Goal: Task Accomplishment & Management: Manage account settings

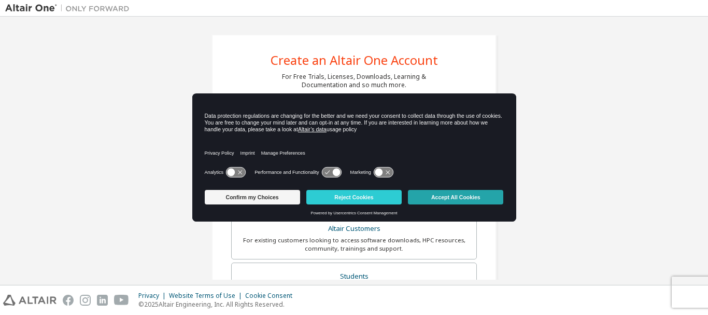
click at [481, 197] on button "Accept All Cookies" at bounding box center [455, 197] width 95 height 15
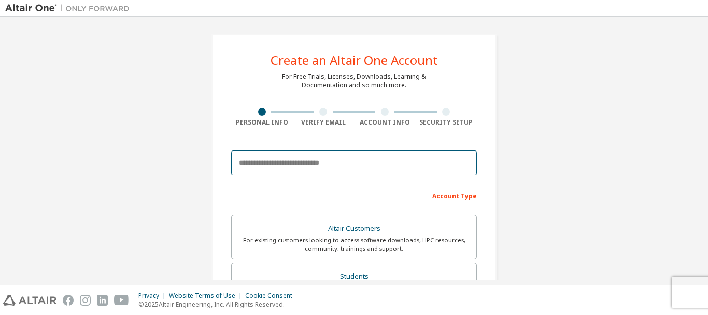
click at [330, 159] on input "email" at bounding box center [354, 162] width 246 height 25
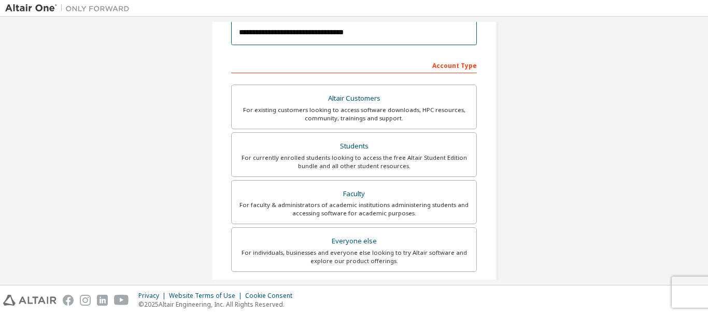
scroll to position [135, 0]
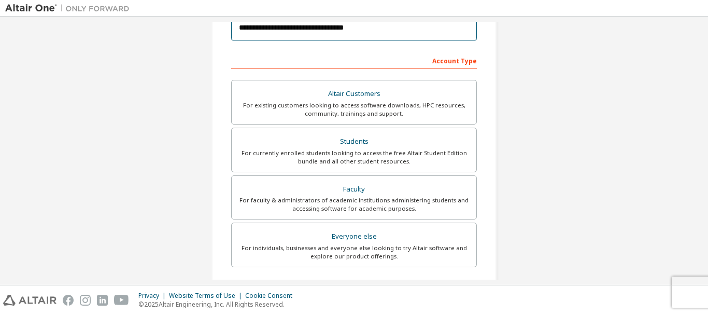
type input "**********"
click at [386, 159] on div "For currently enrolled students looking to access the free Altair Student Editi…" at bounding box center [354, 157] width 232 height 17
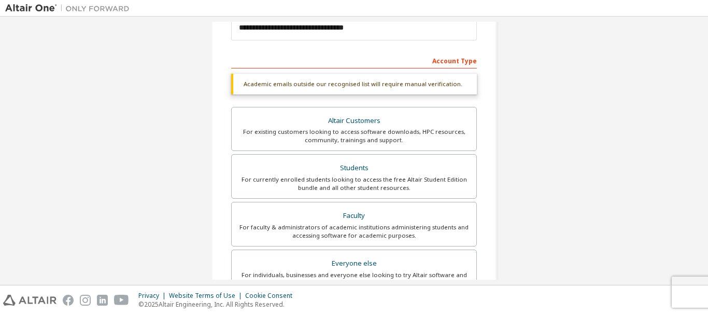
click at [347, 59] on div "Account Type" at bounding box center [354, 60] width 246 height 17
click at [441, 62] on div "Account Type" at bounding box center [354, 60] width 246 height 17
click at [361, 57] on div "Account Type" at bounding box center [354, 60] width 246 height 17
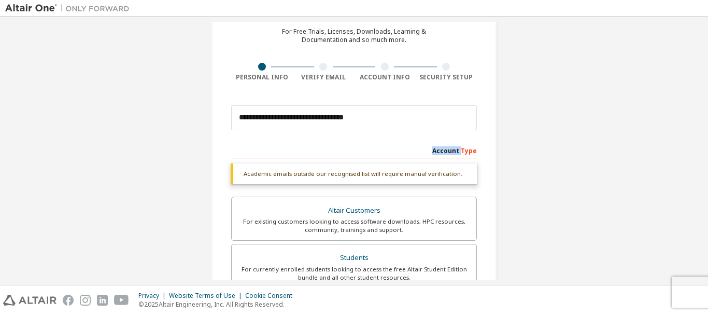
scroll to position [107, 0]
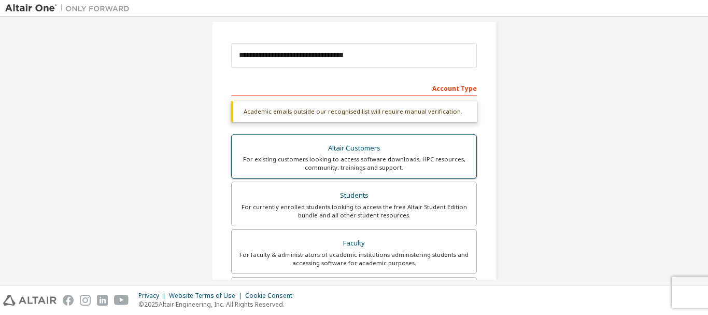
click at [393, 159] on div "For existing customers looking to access software downloads, HPC resources, com…" at bounding box center [354, 163] width 232 height 17
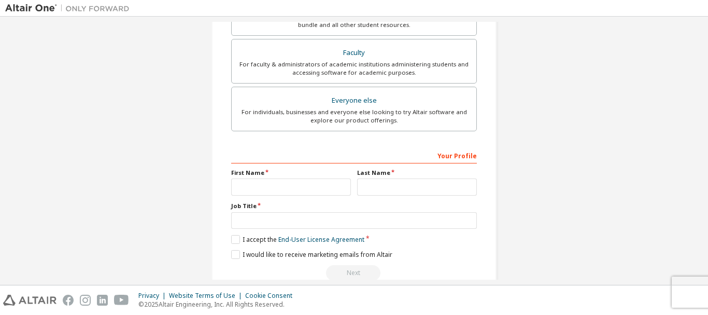
scroll to position [327, 0]
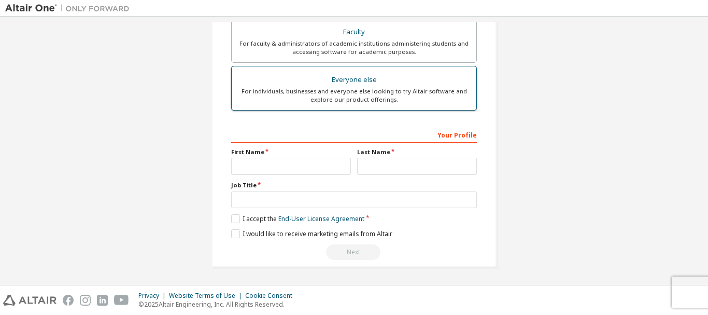
click at [405, 83] on div "Everyone else" at bounding box center [354, 80] width 232 height 15
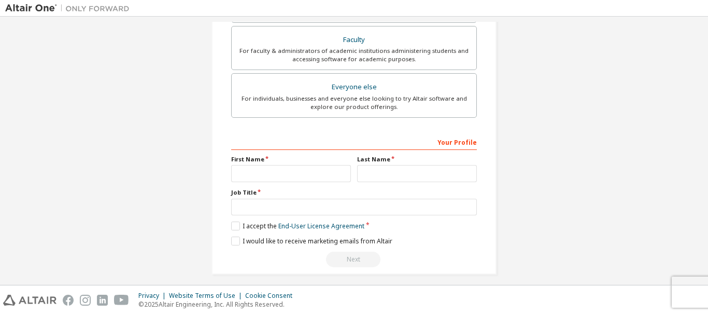
scroll to position [291, 0]
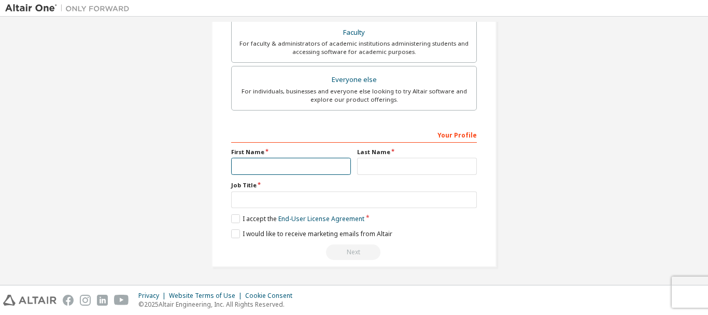
click at [249, 170] on input "text" at bounding box center [291, 166] width 120 height 17
type input "**********"
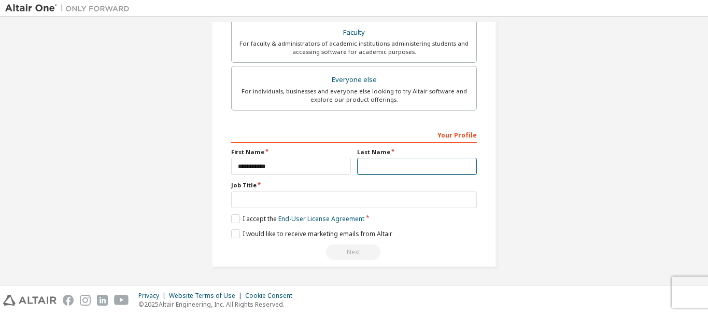
click at [366, 173] on input "text" at bounding box center [417, 166] width 120 height 17
type input "*"
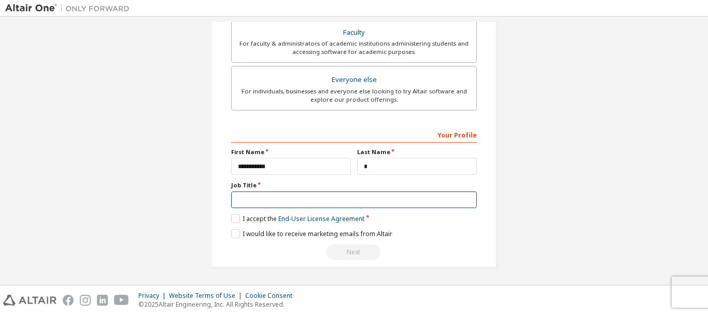
click at [353, 193] on input "text" at bounding box center [354, 199] width 246 height 17
click at [261, 203] on input "**********" at bounding box center [354, 199] width 246 height 17
type input "**********"
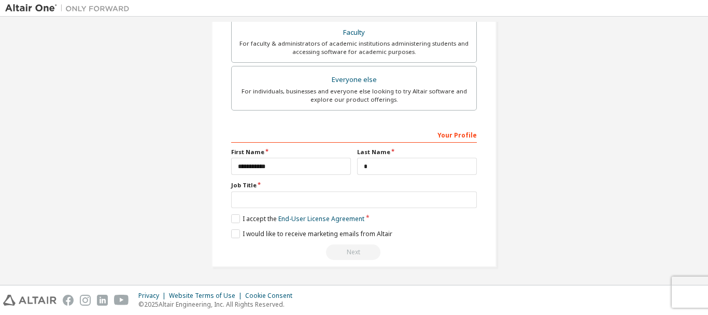
drag, startPoint x: 272, startPoint y: 212, endPoint x: 271, endPoint y: 206, distance: 5.3
click at [271, 206] on div "**********" at bounding box center [354, 193] width 246 height 134
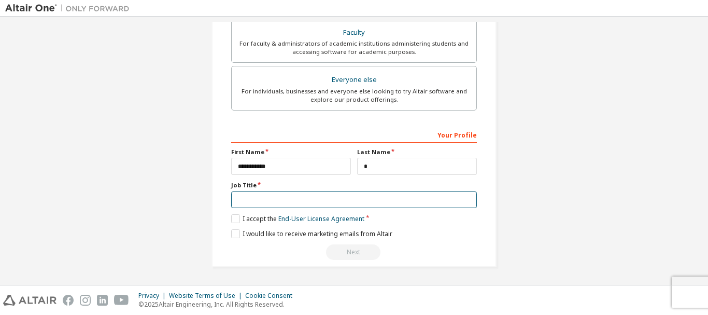
click at [271, 206] on input "text" at bounding box center [354, 199] width 246 height 17
type input "**********"
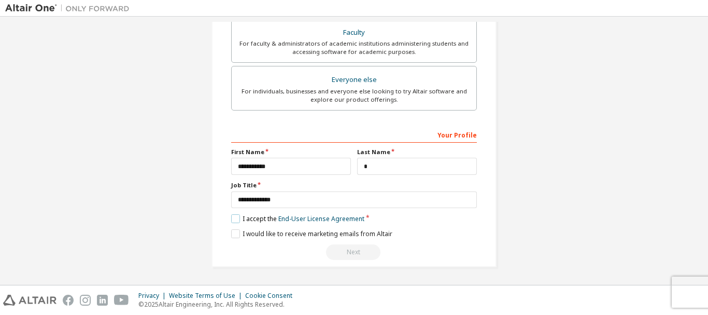
click at [235, 218] on label "I accept the End-User License Agreement" at bounding box center [297, 218] width 133 height 9
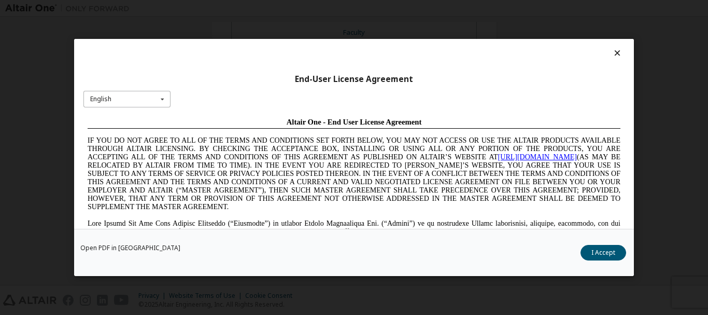
scroll to position [0, 0]
click at [602, 249] on button "I Accept" at bounding box center [604, 253] width 46 height 16
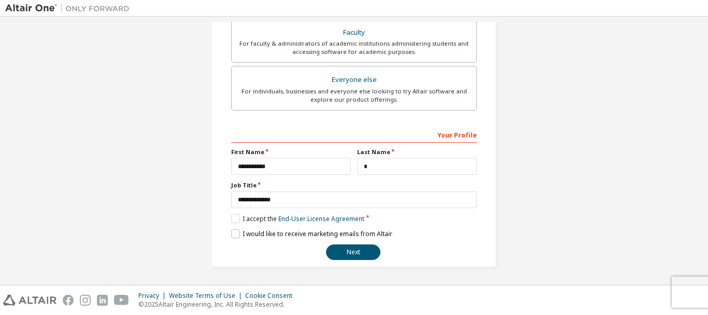
click at [238, 238] on label "I would like to receive marketing emails from Altair" at bounding box center [311, 233] width 161 height 9
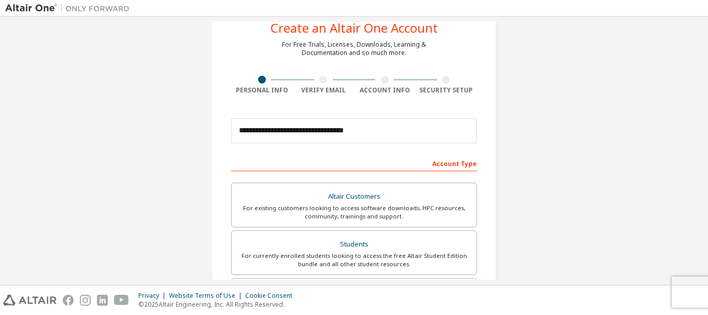
scroll to position [291, 0]
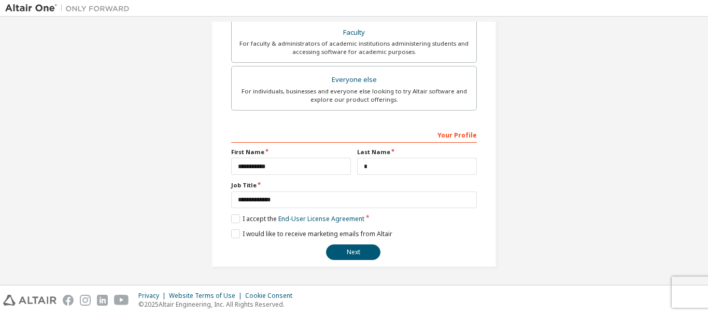
click at [349, 244] on div "**********" at bounding box center [354, 193] width 246 height 134
click at [349, 248] on button "Next" at bounding box center [353, 252] width 54 height 16
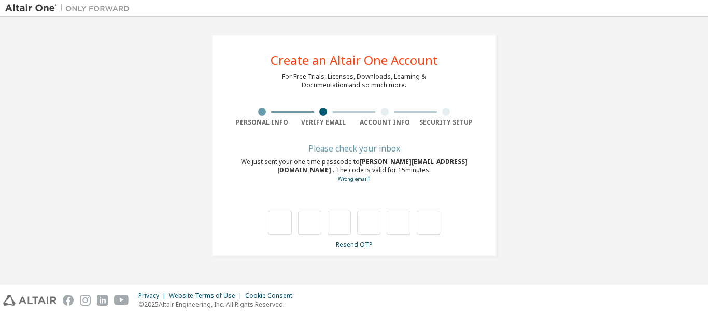
scroll to position [0, 0]
type input "*"
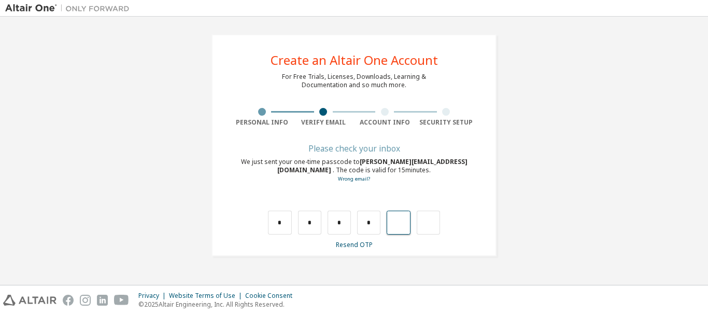
type input "*"
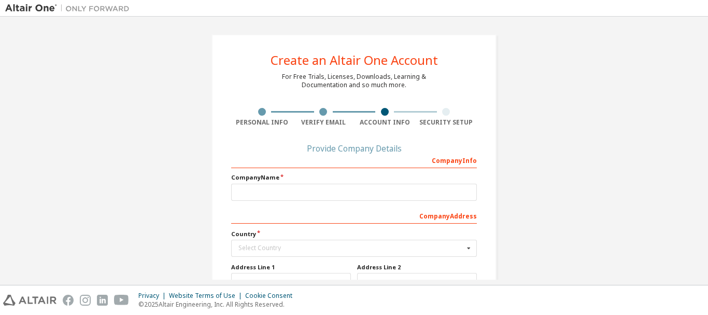
click at [340, 186] on div "Company Name" at bounding box center [354, 186] width 246 height 27
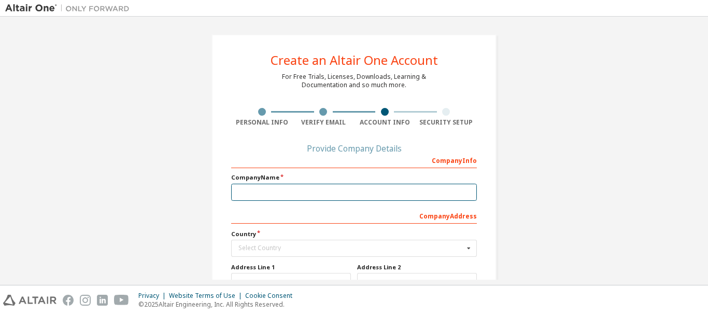
click at [340, 186] on input "text" at bounding box center [354, 192] width 246 height 17
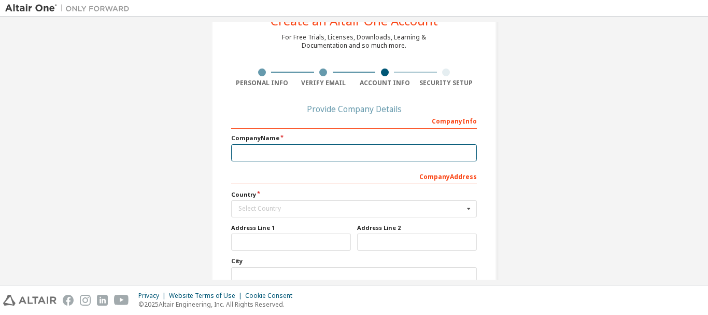
scroll to position [50, 0]
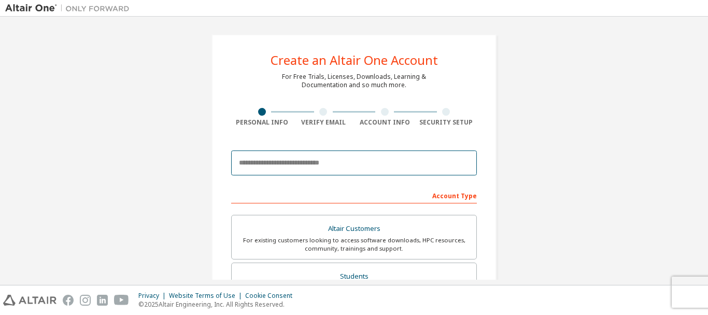
click at [387, 170] on input "email" at bounding box center [354, 162] width 246 height 25
type input "**********"
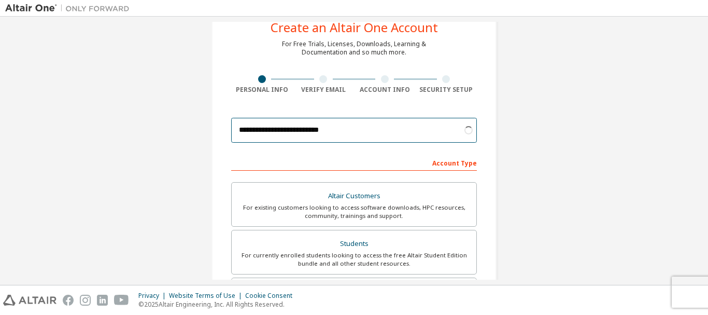
scroll to position [291, 0]
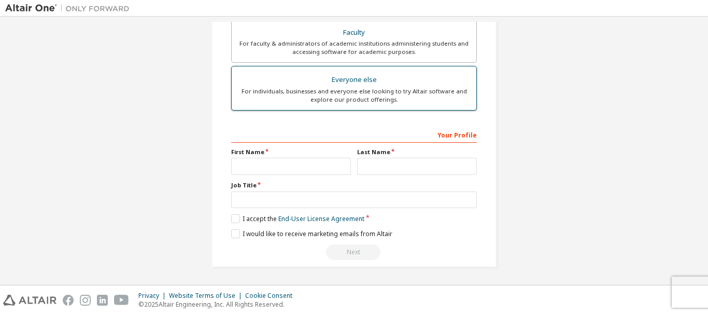
click at [407, 93] on div "For individuals, businesses and everyone else looking to try Altair software an…" at bounding box center [354, 95] width 232 height 17
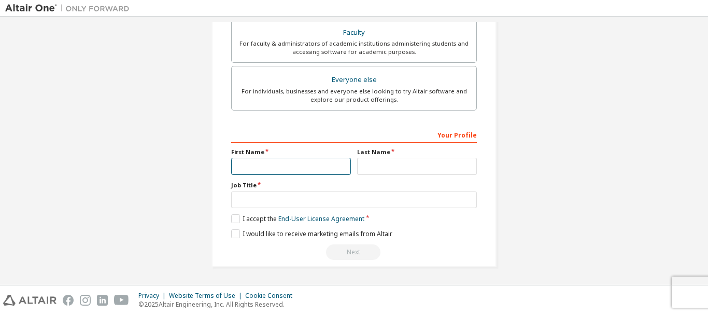
click at [318, 165] on input "text" at bounding box center [291, 166] width 120 height 17
type input "**********"
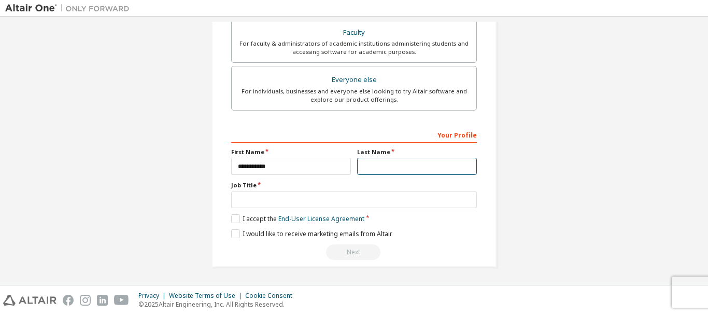
click at [361, 162] on input "text" at bounding box center [417, 166] width 120 height 17
type input "*"
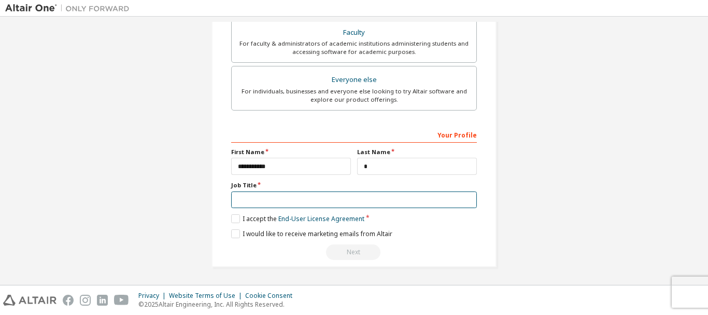
click at [344, 204] on input "text" at bounding box center [354, 199] width 246 height 17
type input "**********"
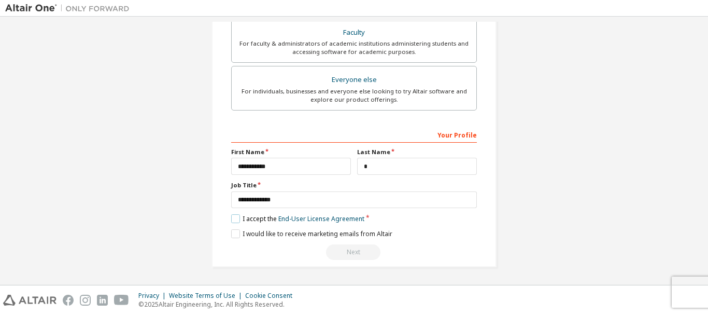
click at [234, 221] on label "I accept the End-User License Agreement" at bounding box center [297, 218] width 133 height 9
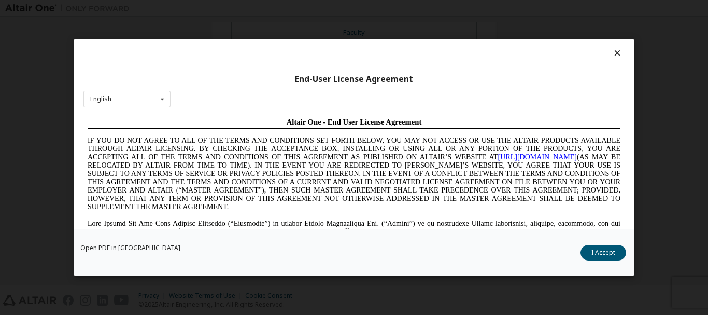
scroll to position [0, 0]
click at [597, 249] on button "I Accept" at bounding box center [604, 253] width 46 height 16
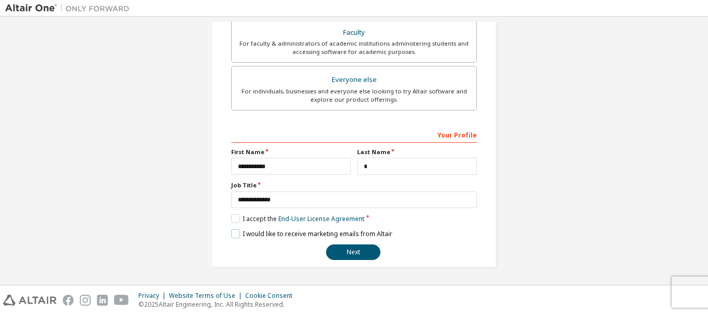
click at [234, 230] on label "I would like to receive marketing emails from Altair" at bounding box center [311, 233] width 161 height 9
click at [360, 246] on button "Next" at bounding box center [353, 252] width 54 height 16
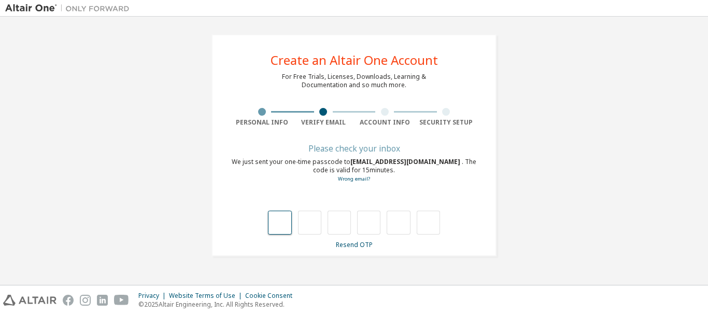
type input "*"
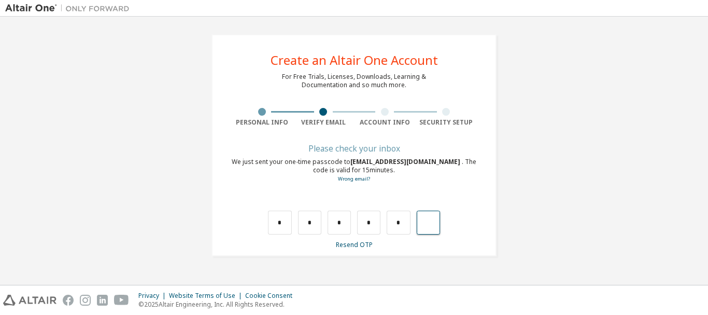
type input "*"
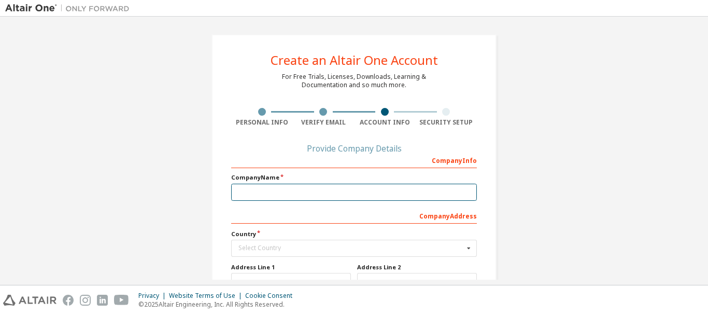
click at [385, 185] on input "text" at bounding box center [354, 192] width 246 height 17
type input "*"
type input "**********"
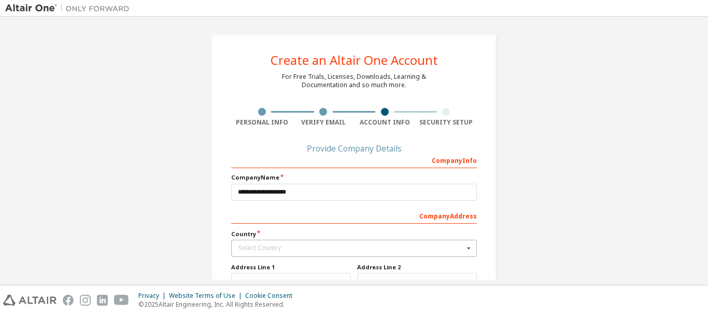
click at [308, 251] on div "Select Country" at bounding box center [350, 248] width 225 height 6
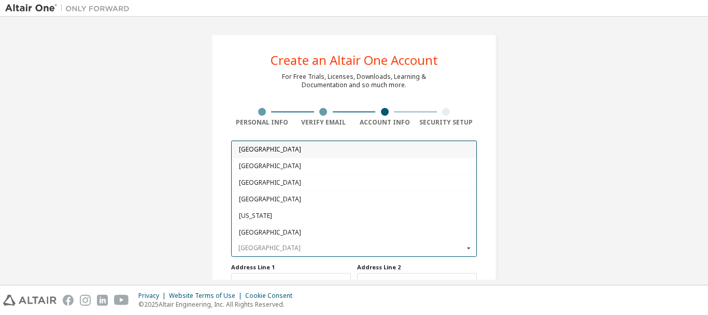
type input "*"
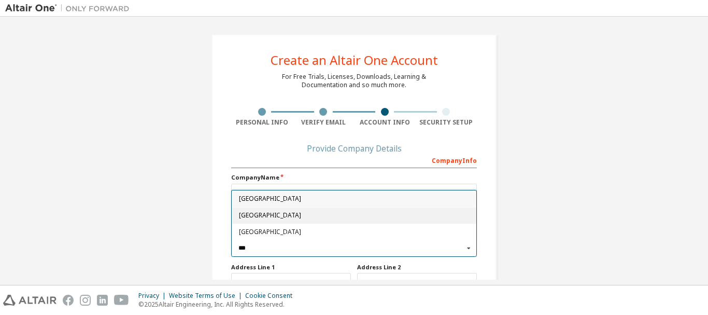
type input "***"
click at [279, 207] on div "India" at bounding box center [354, 215] width 245 height 17
type input "***"
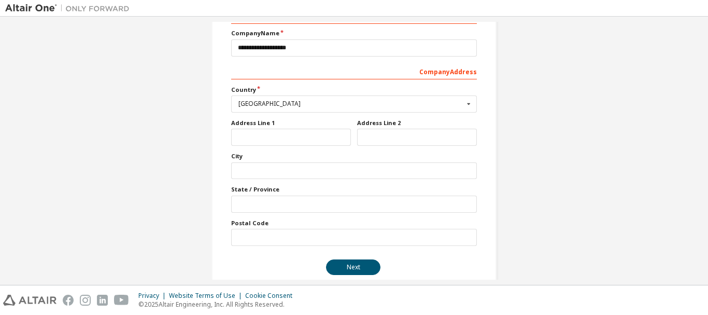
scroll to position [149, 0]
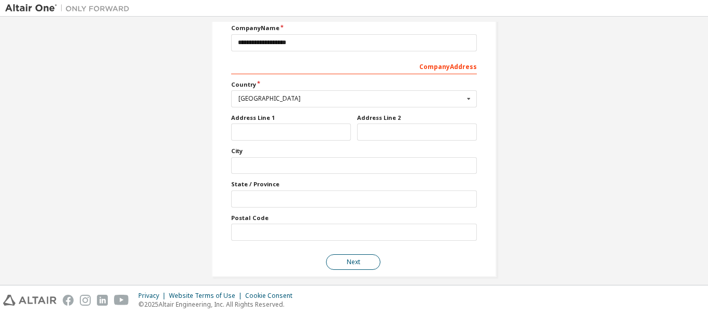
click at [365, 263] on button "Next" at bounding box center [353, 262] width 54 height 16
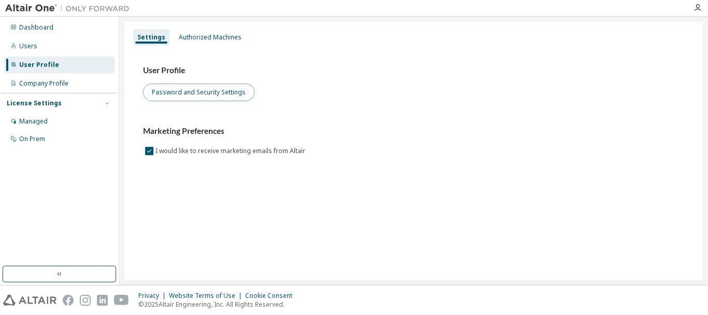
click at [199, 95] on button "Password and Security Settings" at bounding box center [198, 92] width 111 height 18
click at [233, 93] on button "Password and Security Settings" at bounding box center [198, 92] width 111 height 18
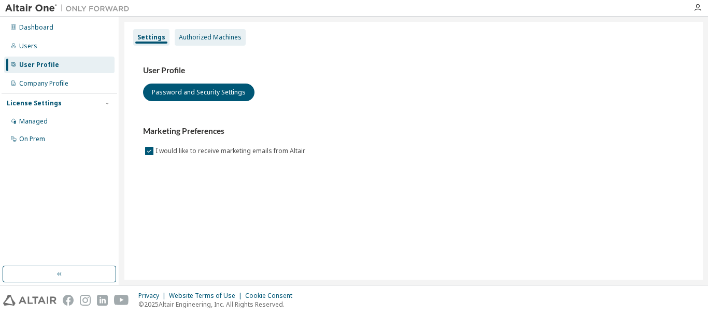
drag, startPoint x: 189, startPoint y: 24, endPoint x: 191, endPoint y: 35, distance: 11.2
click at [191, 29] on div "Settings Authorized Machines User Profile Password and Security Settings Market…" at bounding box center [413, 151] width 579 height 258
click at [193, 36] on div "Authorized Machines" at bounding box center [210, 37] width 63 height 8
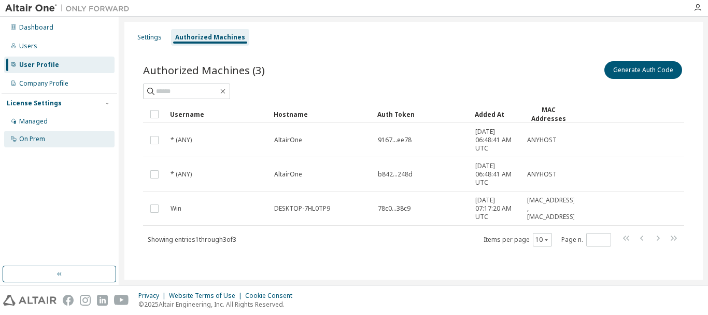
click at [24, 143] on div "On Prem" at bounding box center [32, 139] width 26 height 8
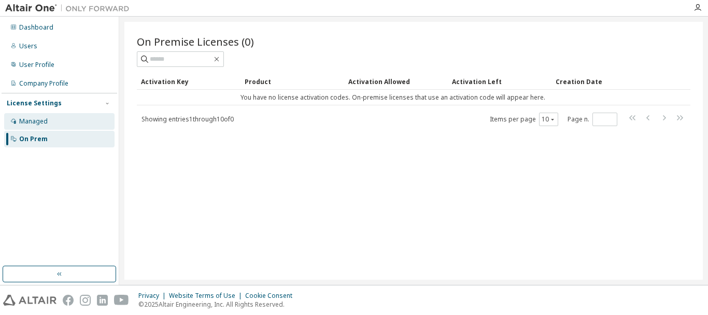
click at [68, 120] on div "Managed" at bounding box center [59, 121] width 110 height 17
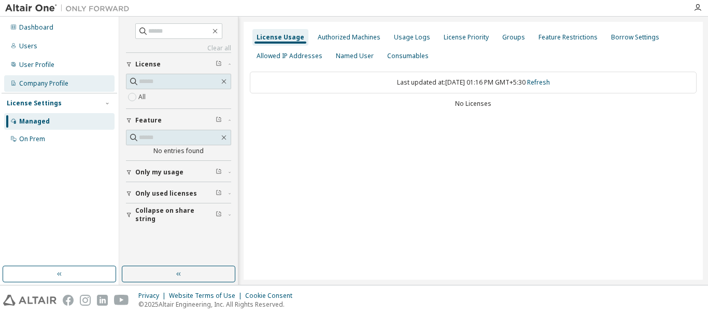
click at [73, 87] on div "Company Profile" at bounding box center [59, 83] width 110 height 17
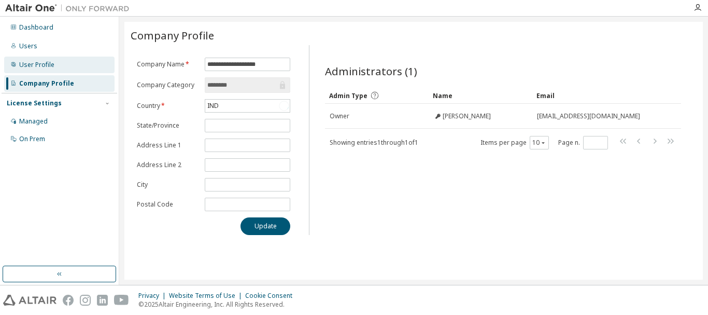
click at [68, 71] on div "User Profile" at bounding box center [59, 65] width 110 height 17
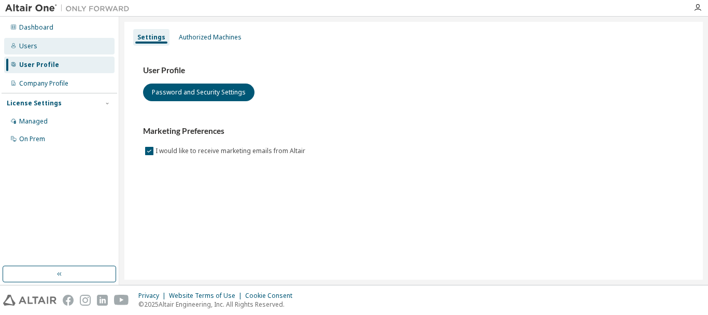
click at [69, 51] on div "Users" at bounding box center [59, 46] width 110 height 17
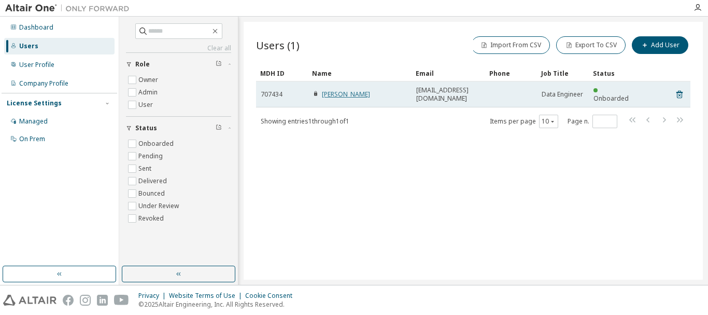
click at [341, 90] on link "[PERSON_NAME]" at bounding box center [346, 94] width 48 height 9
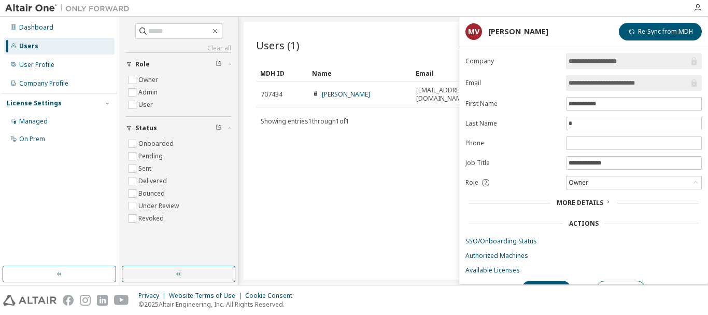
click at [313, 200] on div "Users (1) Import From CSV Export To CSV Add User Clear Load Save Save As Field …" at bounding box center [473, 151] width 459 height 258
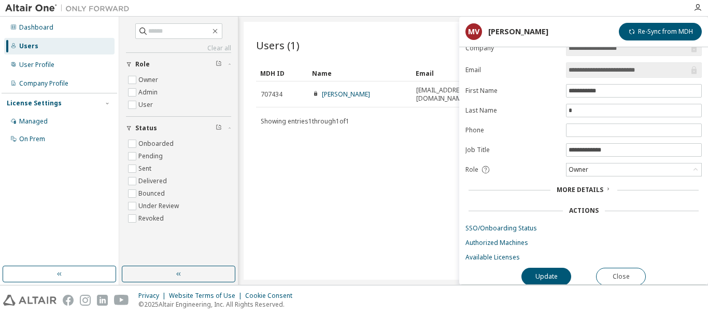
scroll to position [19, 0]
click at [611, 267] on button "Close" at bounding box center [621, 275] width 50 height 18
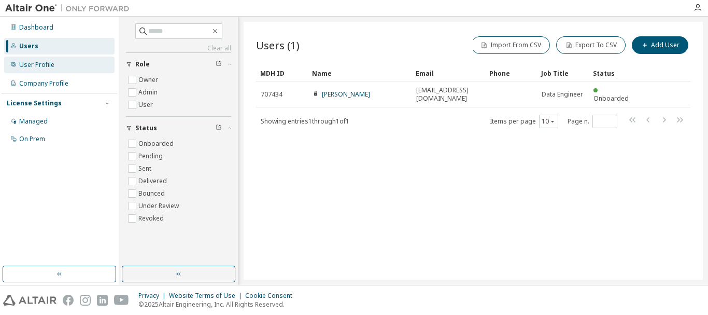
click at [55, 60] on div "User Profile" at bounding box center [59, 65] width 110 height 17
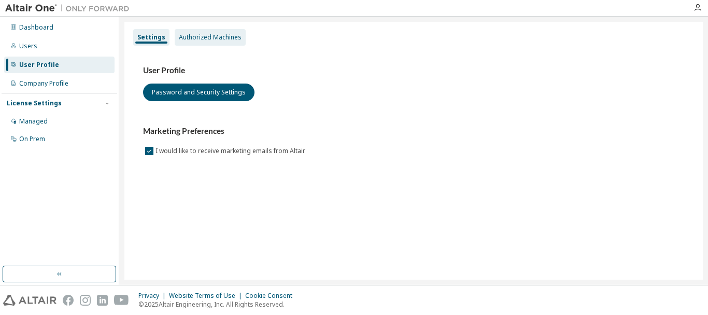
click at [210, 40] on div "Authorized Machines" at bounding box center [210, 37] width 63 height 8
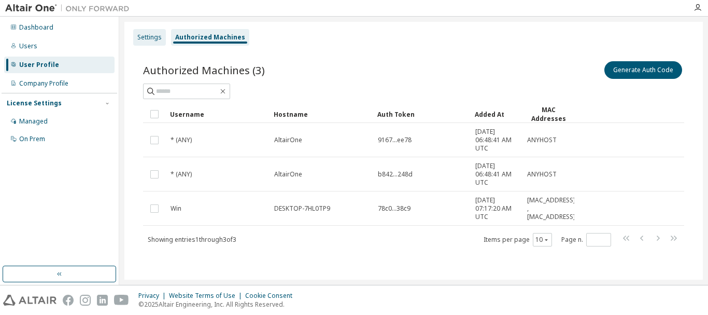
click at [154, 39] on div "Settings" at bounding box center [149, 37] width 24 height 8
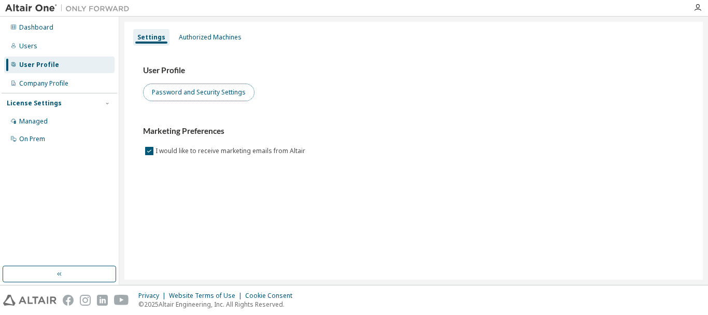
click at [181, 89] on button "Password and Security Settings" at bounding box center [198, 92] width 111 height 18
